Goal: Navigation & Orientation: Find specific page/section

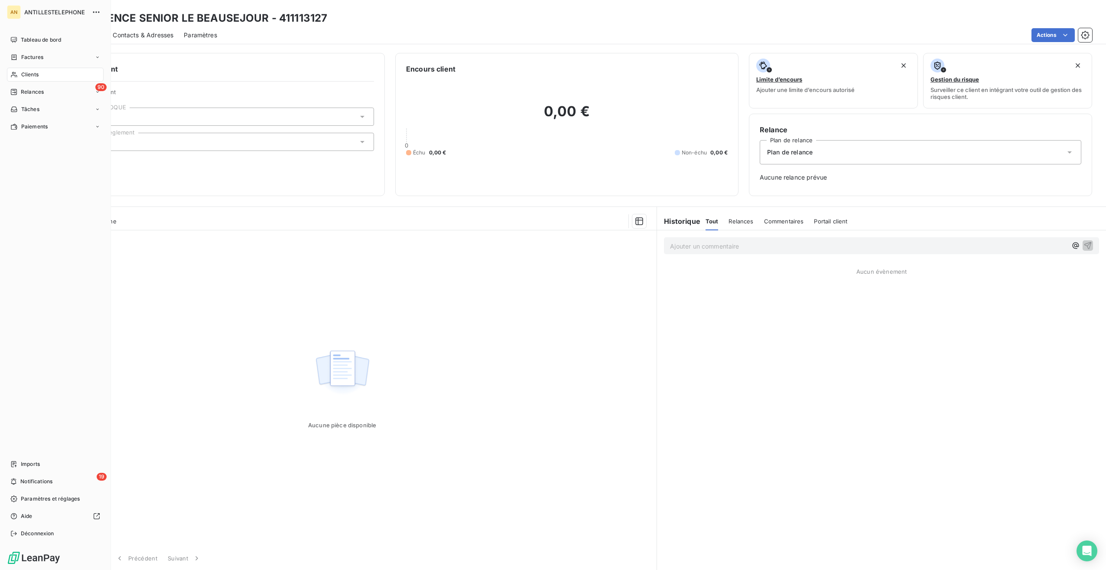
click at [13, 465] on icon at bounding box center [13, 464] width 5 height 6
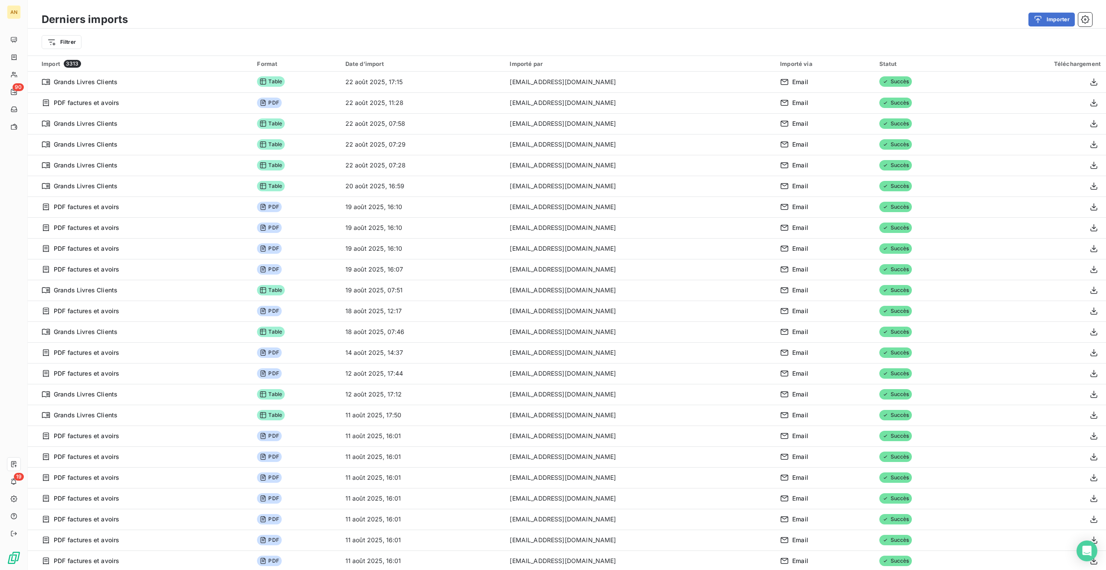
click at [13, 40] on icon at bounding box center [14, 40] width 6 height 6
